Goal: Information Seeking & Learning: Understand process/instructions

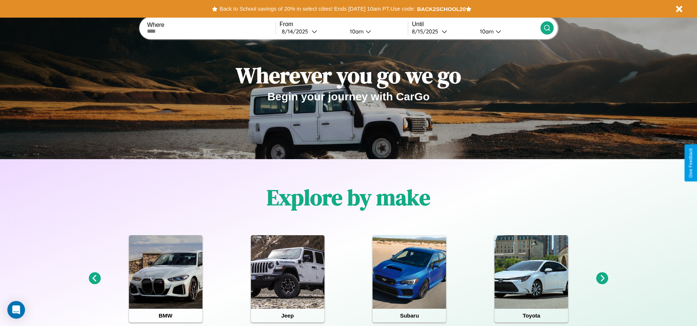
scroll to position [153, 0]
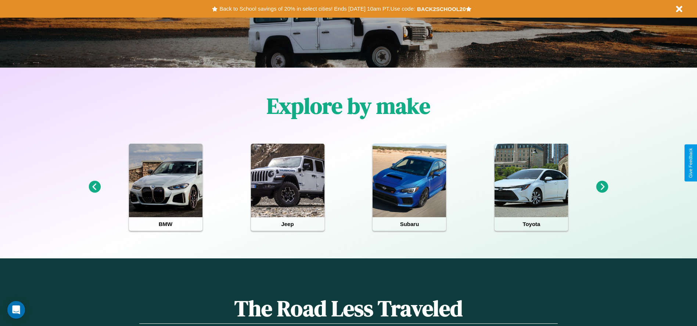
click at [94, 187] on icon at bounding box center [95, 187] width 12 height 12
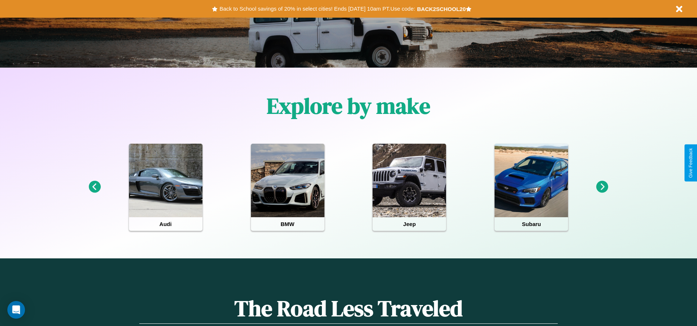
click at [602, 187] on icon at bounding box center [602, 187] width 12 height 12
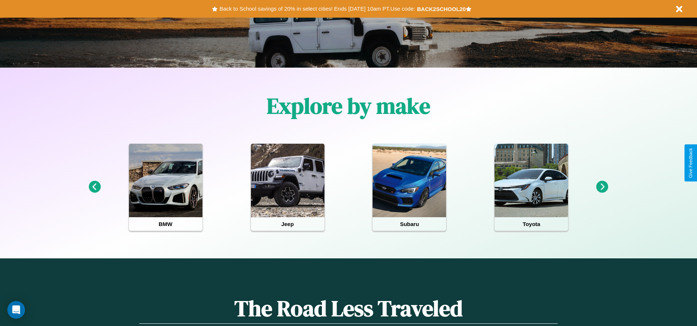
click at [602, 187] on icon at bounding box center [602, 187] width 12 height 12
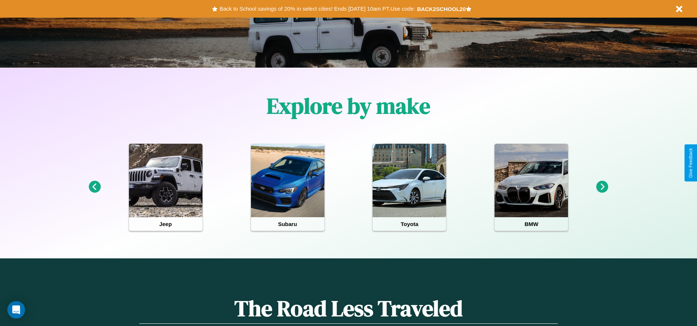
click at [602, 187] on icon at bounding box center [602, 187] width 12 height 12
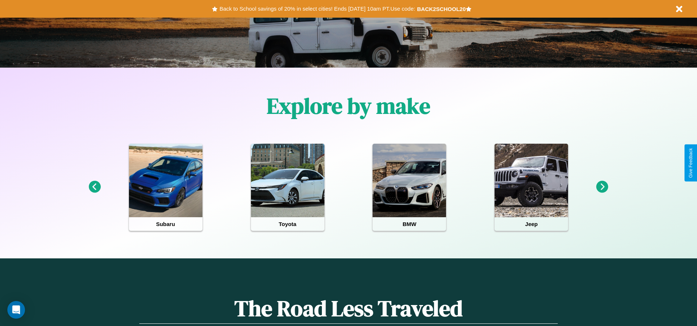
click at [602, 187] on icon at bounding box center [602, 187] width 12 height 12
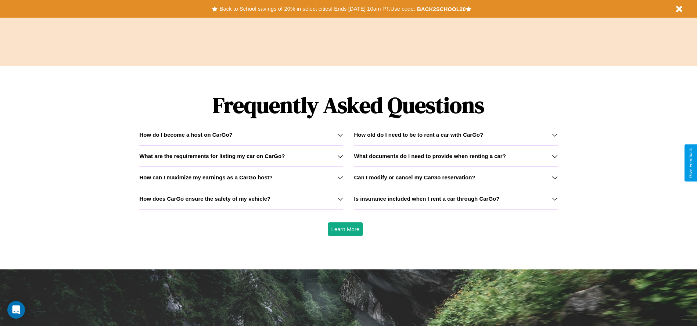
scroll to position [1054, 0]
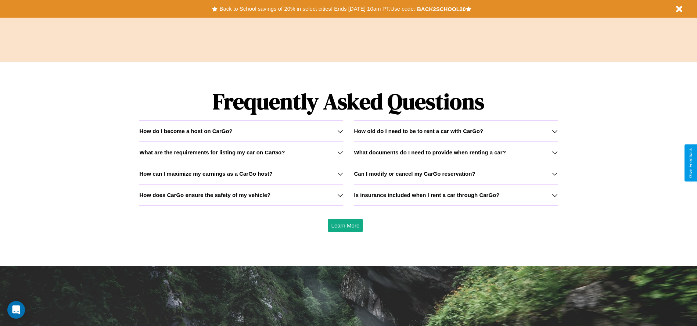
click at [456, 173] on h3 "Can I modify or cancel my CarGo reservation?" at bounding box center [414, 174] width 121 height 6
click at [456, 195] on h3 "Is insurance included when I rent a car through CarGo?" at bounding box center [427, 195] width 146 height 6
click at [241, 173] on h3 "How can I maximize my earnings as a CarGo host?" at bounding box center [205, 174] width 133 height 6
click at [340, 173] on icon at bounding box center [340, 174] width 6 height 6
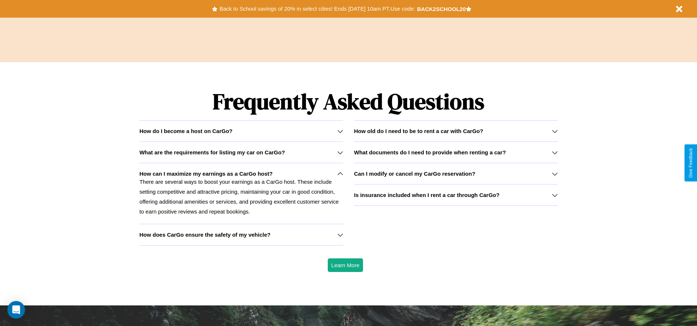
click at [456, 173] on h3 "Can I modify or cancel my CarGo reservation?" at bounding box center [414, 174] width 121 height 6
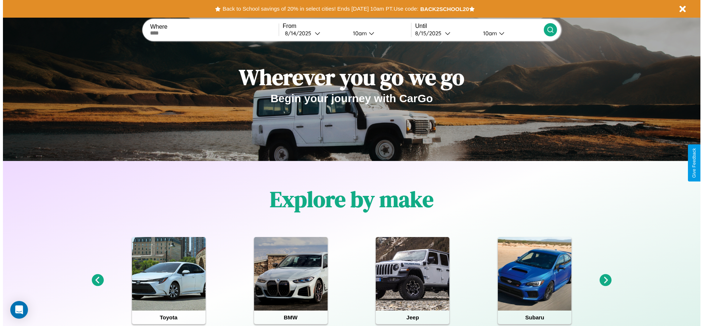
scroll to position [0, 0]
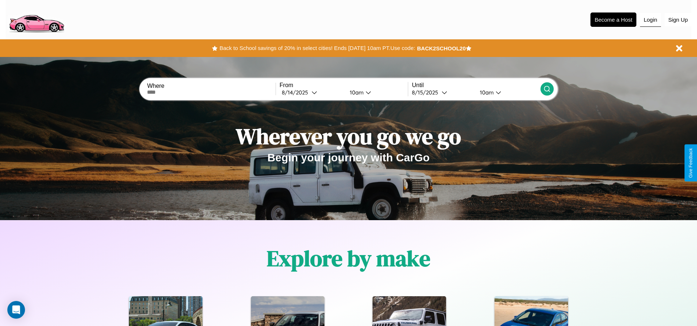
click at [651, 19] on button "Login" at bounding box center [650, 20] width 21 height 14
